Goal: Find contact information: Find contact information

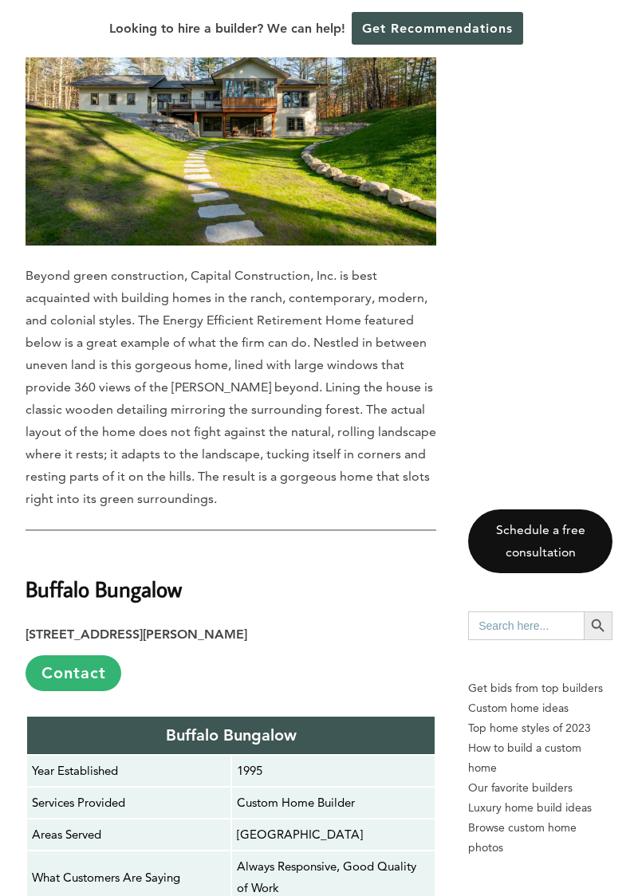
scroll to position [4613, 0]
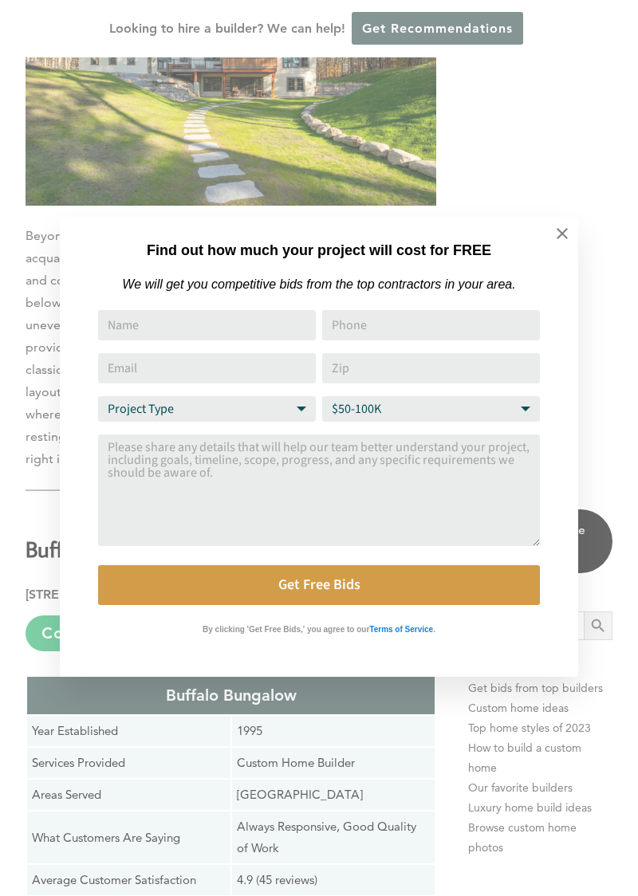
click at [564, 237] on icon at bounding box center [562, 234] width 18 height 18
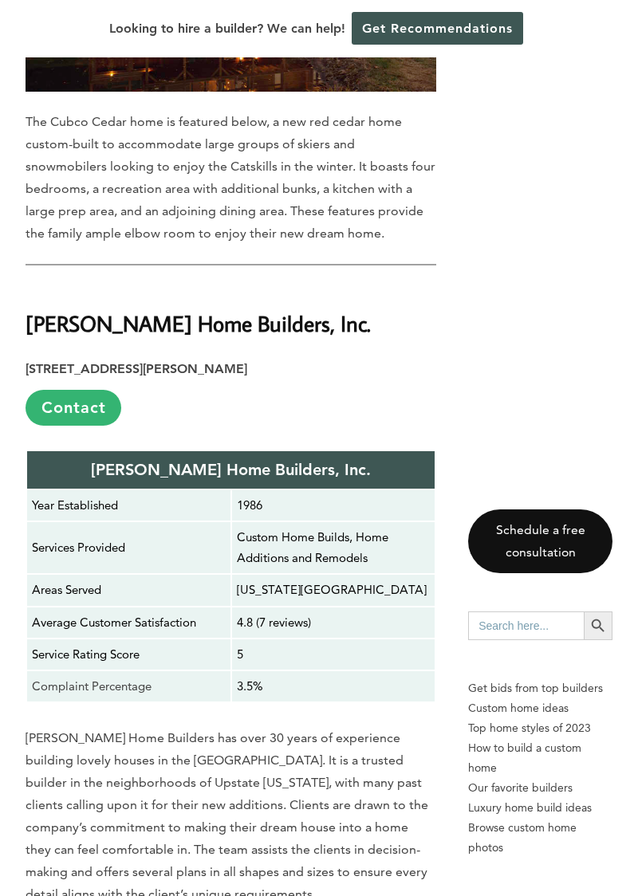
scroll to position [7225, 0]
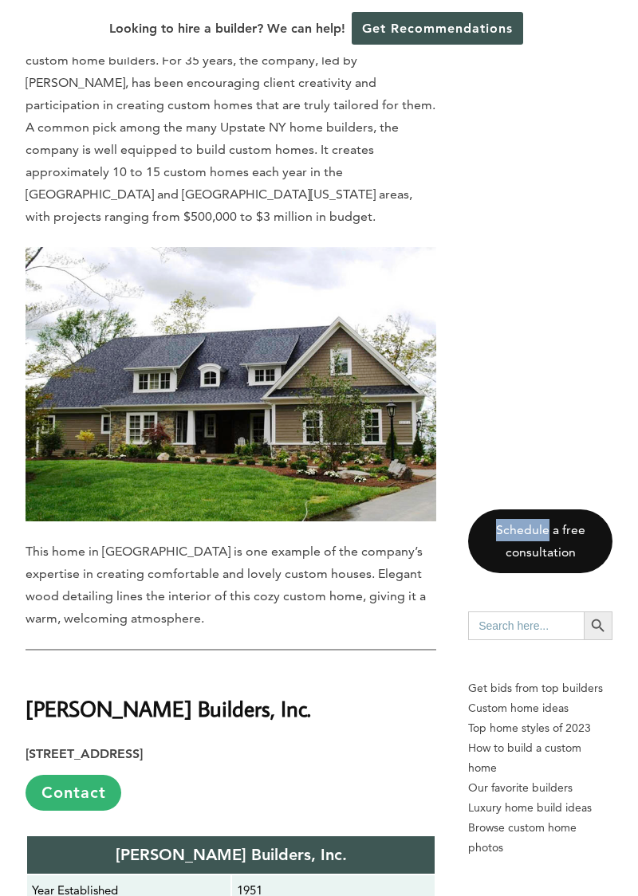
scroll to position [10822, 0]
click at [551, 0] on div "Looking to hire a builder? We can help! Get Recommendations" at bounding box center [319, 28] width 638 height 57
copy p "[STREET_ADDRESS]"
